Goal: Check status: Check status

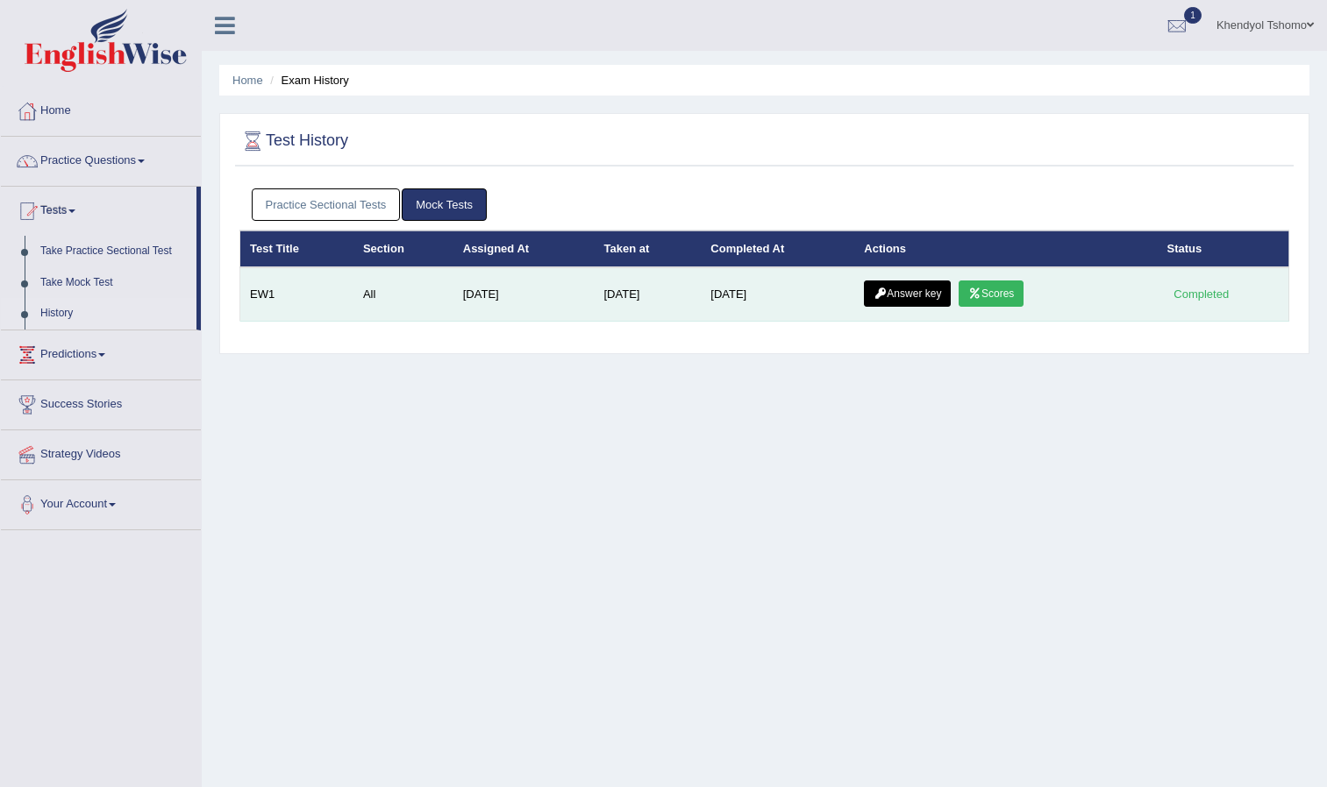
click at [990, 294] on link "Scores" at bounding box center [990, 294] width 65 height 26
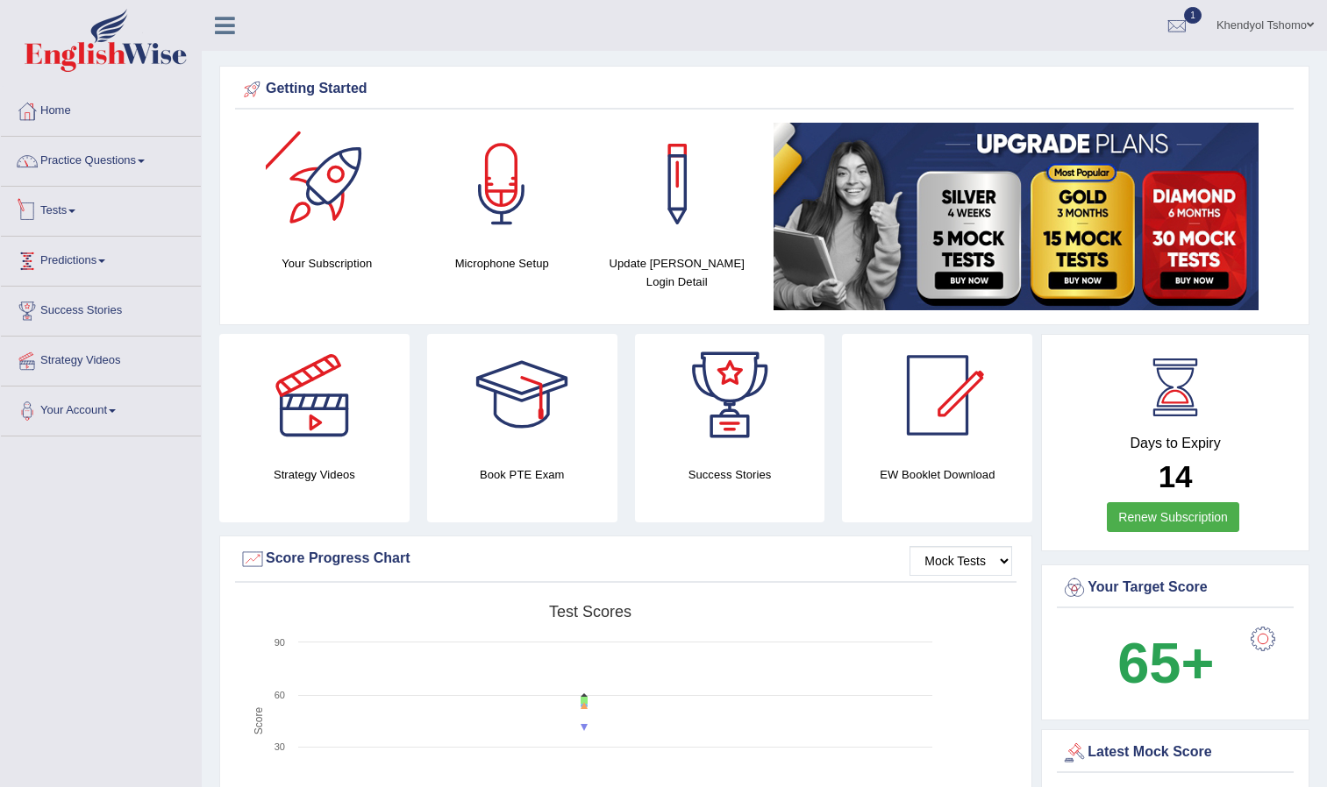
drag, startPoint x: 0, startPoint y: 0, endPoint x: 98, endPoint y: 156, distance: 184.4
click at [98, 156] on link "Practice Questions" at bounding box center [101, 159] width 200 height 44
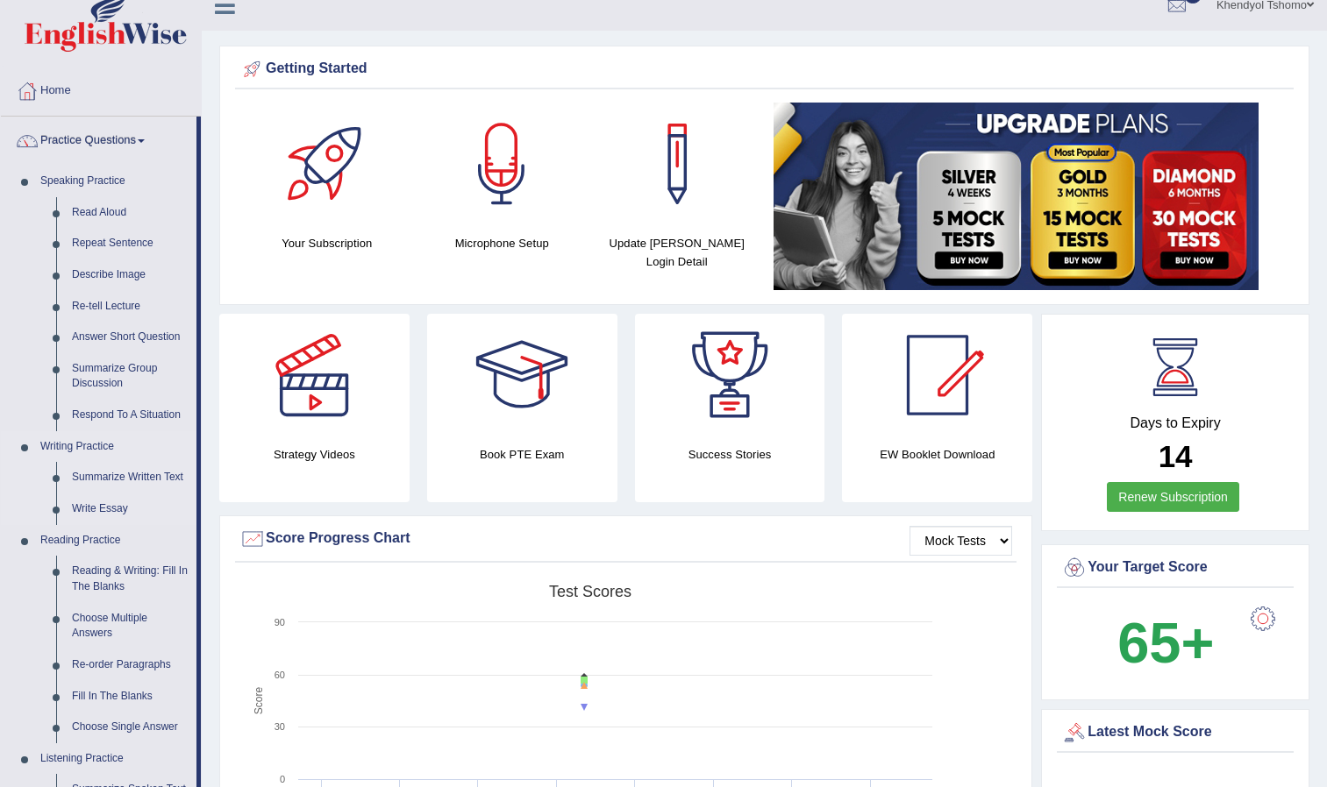
scroll to position [19, 0]
